Goal: Task Accomplishment & Management: Complete application form

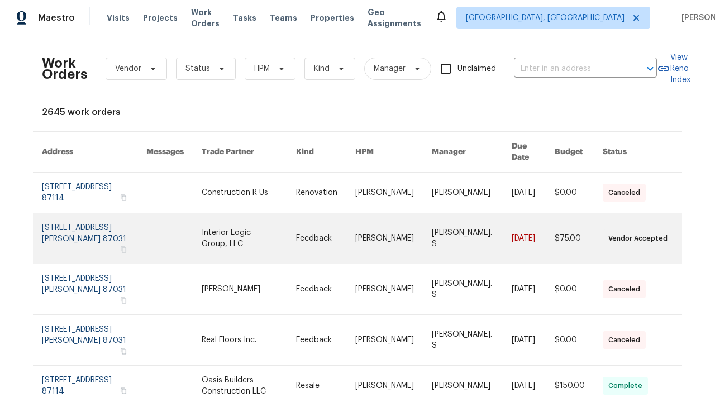
click at [355, 222] on link at bounding box center [325, 238] width 59 height 50
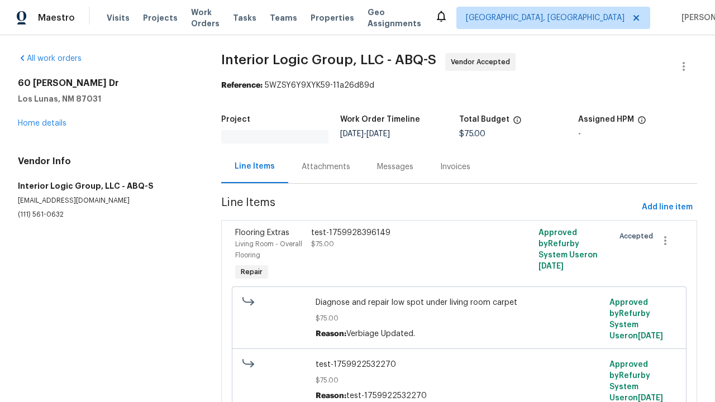
click at [458, 255] on div "test-1759928396149 $75.00" at bounding box center [402, 255] width 189 height 63
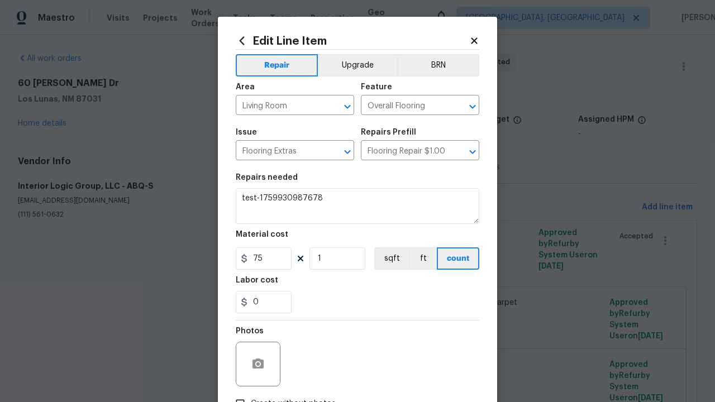
type textarea "test-1759928396149"
click at [240, 393] on input "Create without photos" at bounding box center [239, 403] width 21 height 21
checkbox input "true"
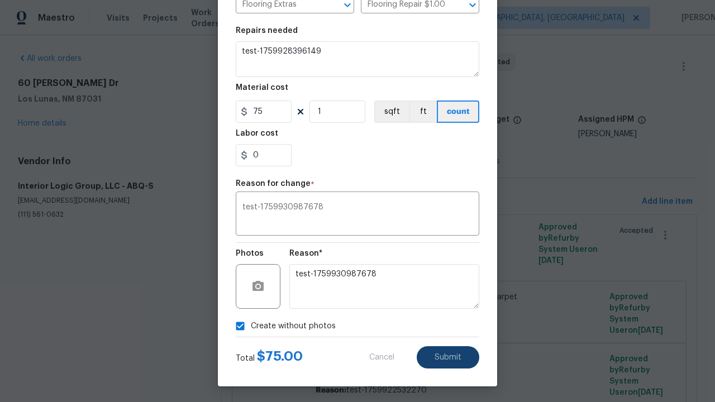
scroll to position [148, 0]
